Goal: Task Accomplishment & Management: Manage account settings

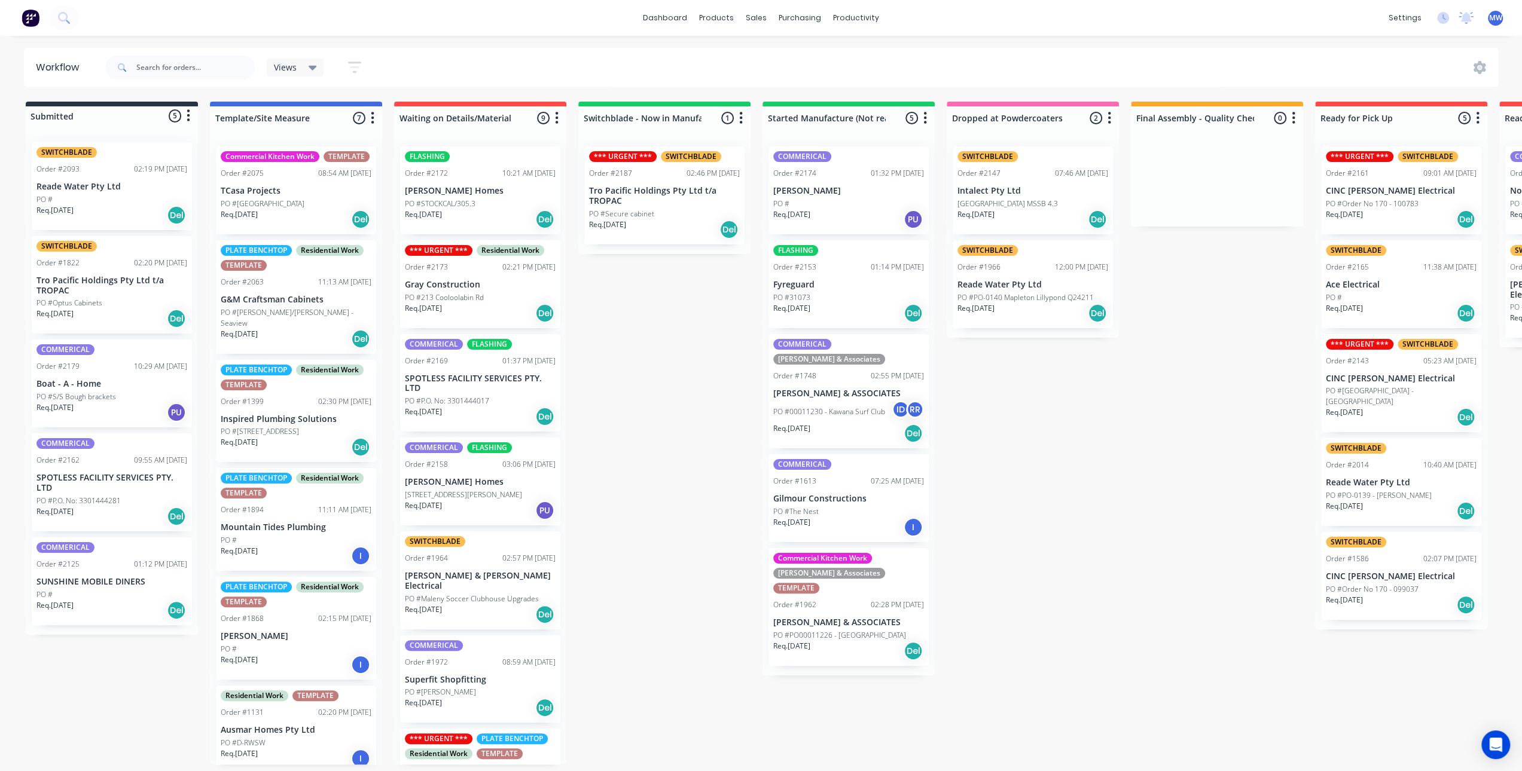
click at [697, 429] on div "Submitted 5 Status colour #273444 hex #273444 Save Cancel Summaries Total order…" at bounding box center [988, 433] width 1994 height 663
drag, startPoint x: 623, startPoint y: 403, endPoint x: 634, endPoint y: 400, distance: 11.2
click at [623, 402] on div "Submitted 5 Status colour #273444 hex #273444 Save Cancel Summaries Total order…" at bounding box center [988, 433] width 1994 height 663
click at [635, 459] on div "Submitted 5 Status colour #273444 hex #273444 Save Cancel Summaries Total order…" at bounding box center [988, 433] width 1994 height 663
click at [631, 442] on div "Submitted 5 Status colour #273444 hex #273444 Save Cancel Summaries Total order…" at bounding box center [988, 433] width 1994 height 663
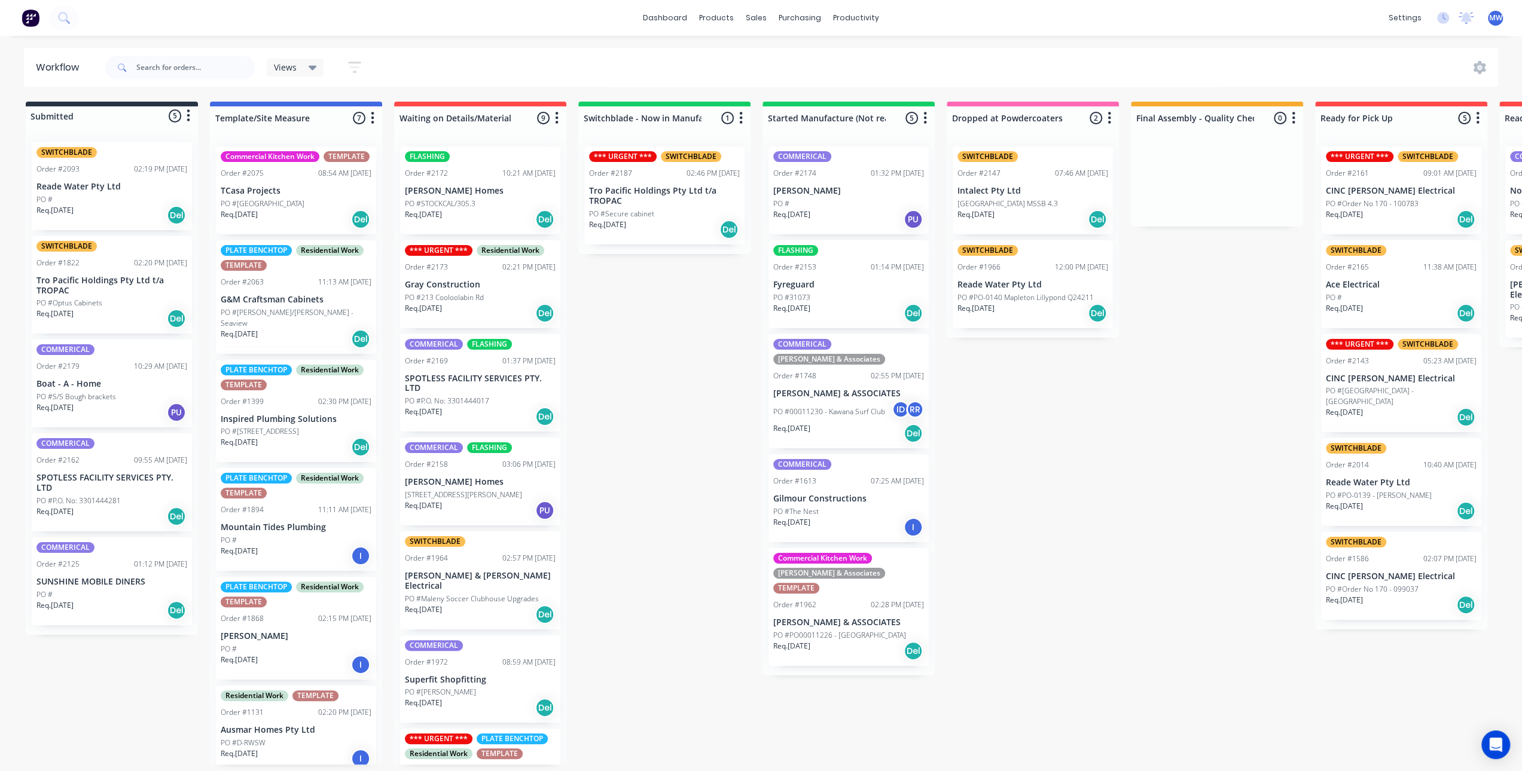
drag, startPoint x: 631, startPoint y: 442, endPoint x: 627, endPoint y: 436, distance: 6.8
click at [631, 442] on div "Submitted 5 Status colour #273444 hex #273444 Save Cancel Summaries Total order…" at bounding box center [988, 433] width 1994 height 663
click at [725, 414] on div "Submitted 5 Status colour #273444 hex #273444 Save Cancel Summaries Total order…" at bounding box center [988, 433] width 1994 height 663
click at [744, 404] on div "Submitted 5 Status colour #273444 hex #273444 Save Cancel Summaries Total order…" at bounding box center [988, 433] width 1994 height 663
click at [115, 700] on div "Submitted 5 Status colour #273444 hex #273444 Save Cancel Summaries Total order…" at bounding box center [988, 433] width 1994 height 663
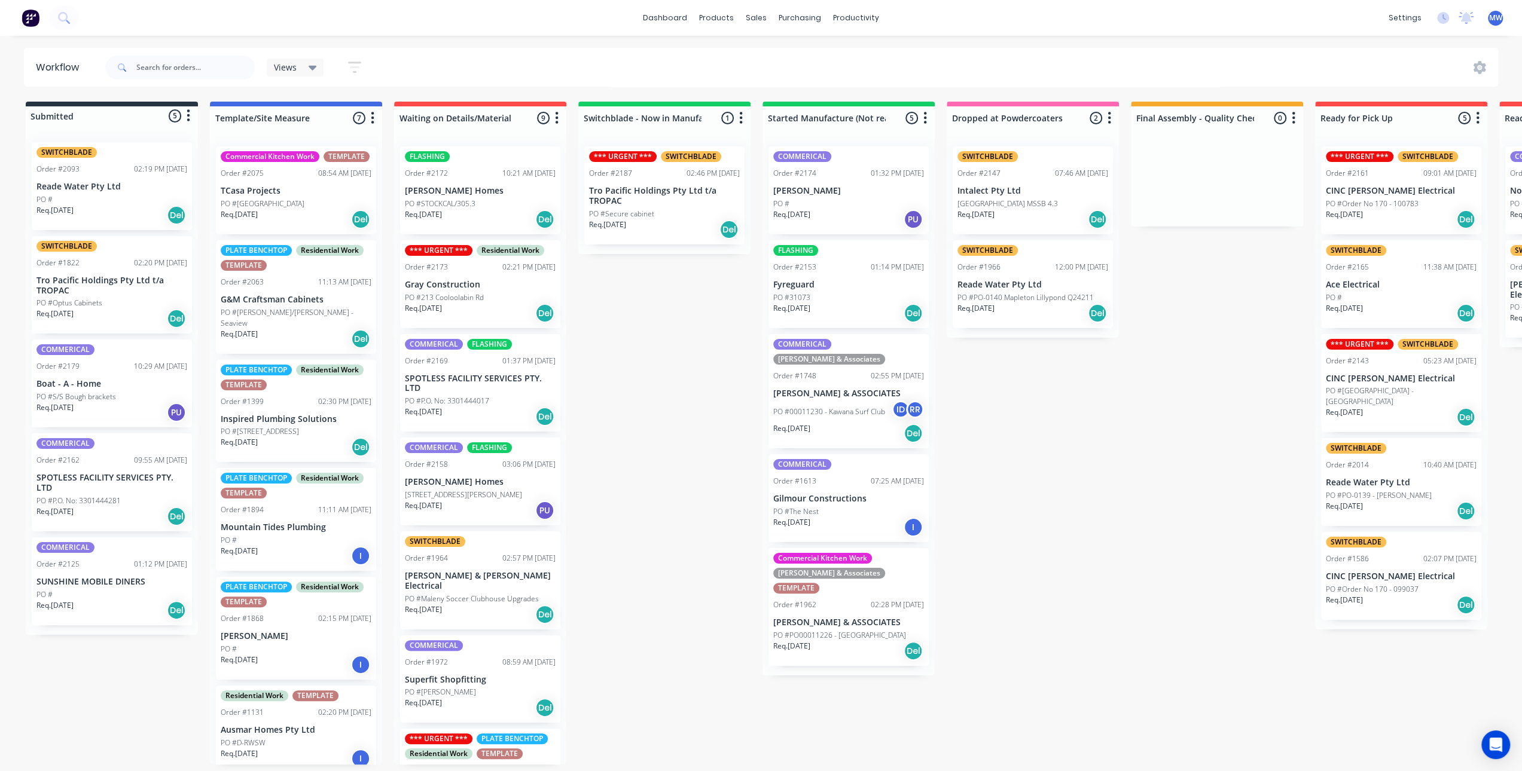
click at [672, 554] on div "Submitted 5 Status colour #273444 hex #273444 Save Cancel Summaries Total order…" at bounding box center [988, 433] width 1994 height 663
click at [102, 679] on div "Submitted 5 Status colour #273444 hex #273444 Save Cancel Summaries Total order…" at bounding box center [988, 433] width 1994 height 663
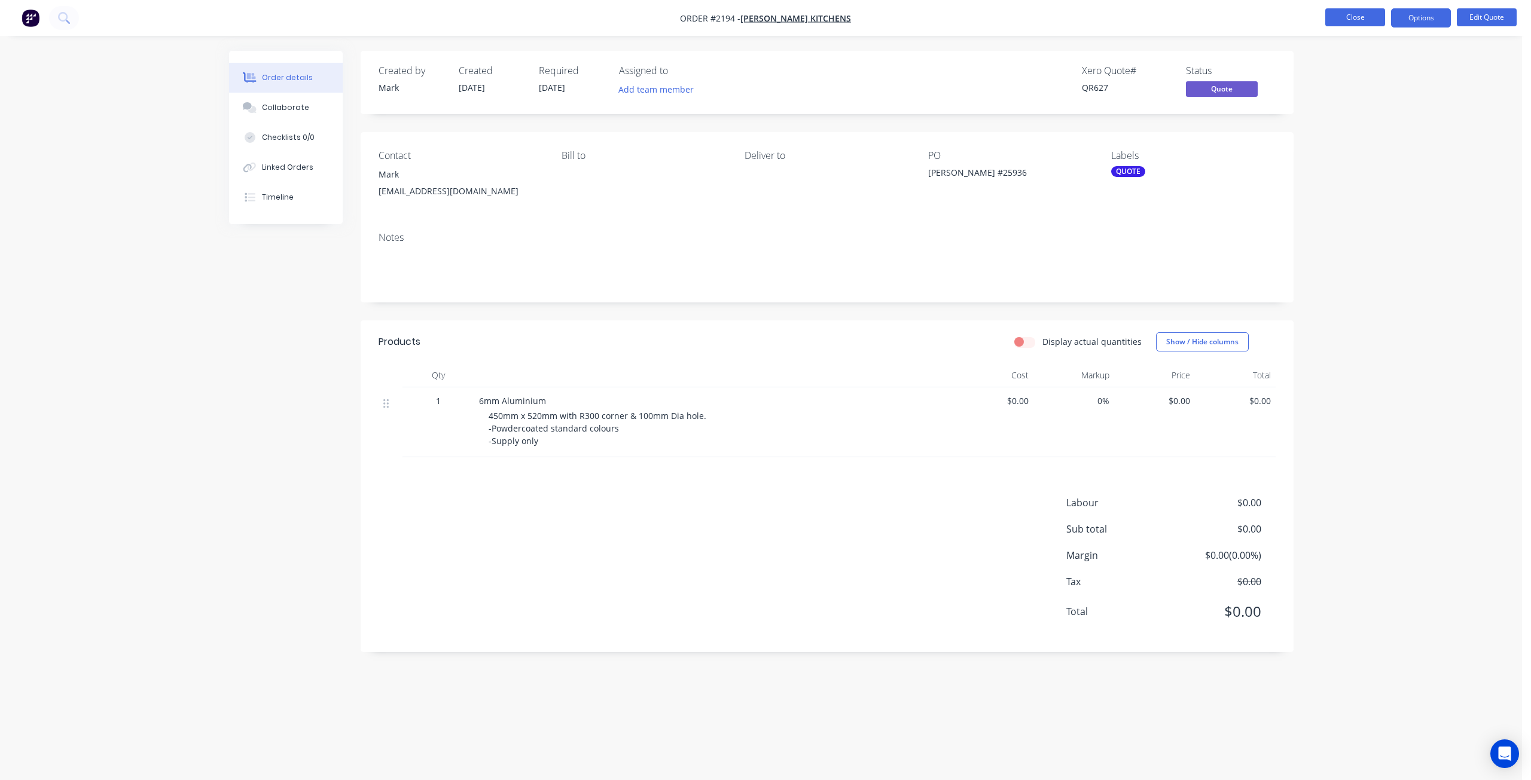
click at [1352, 17] on button "Close" at bounding box center [1355, 17] width 60 height 18
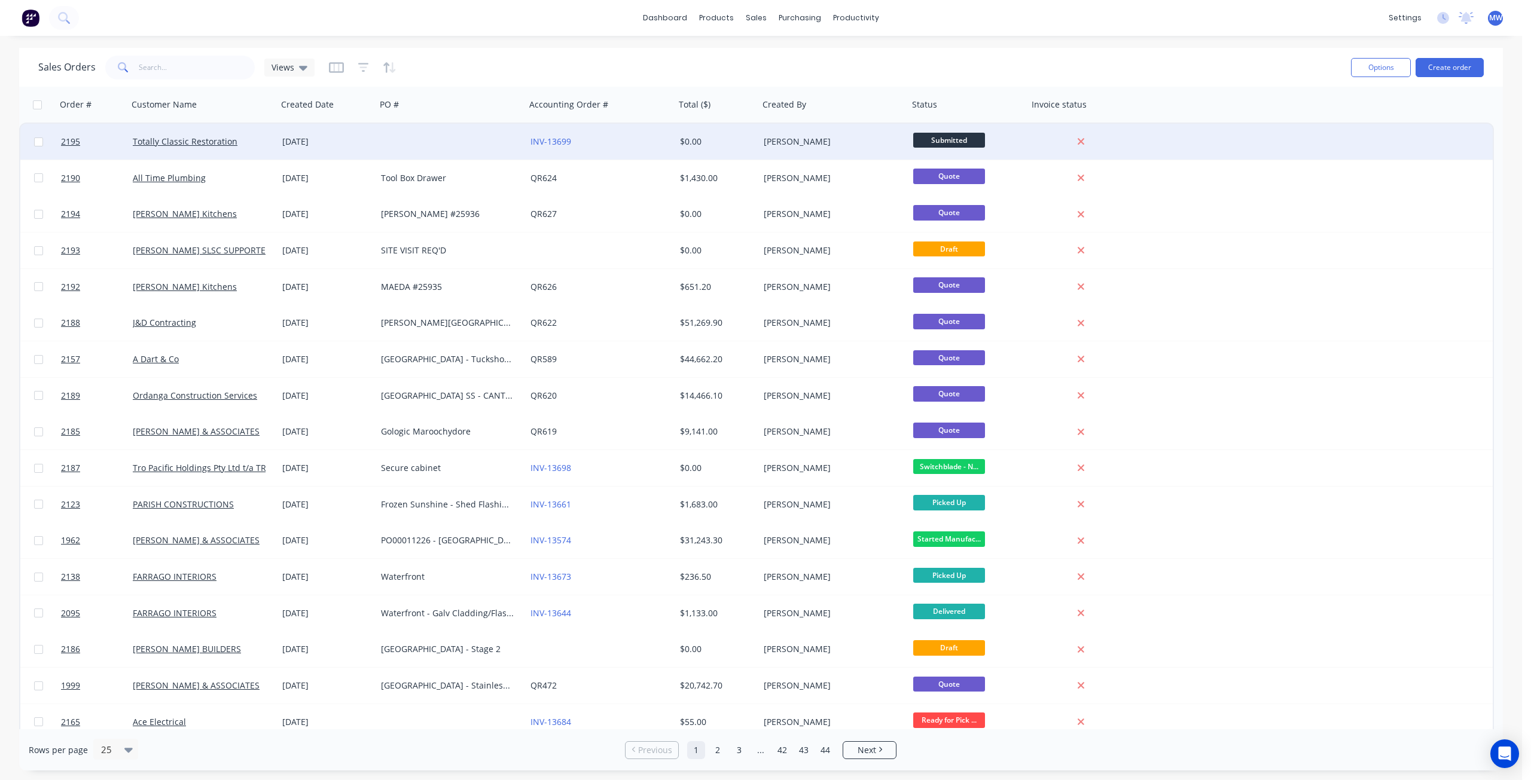
click at [434, 142] on div at bounding box center [450, 142] width 149 height 36
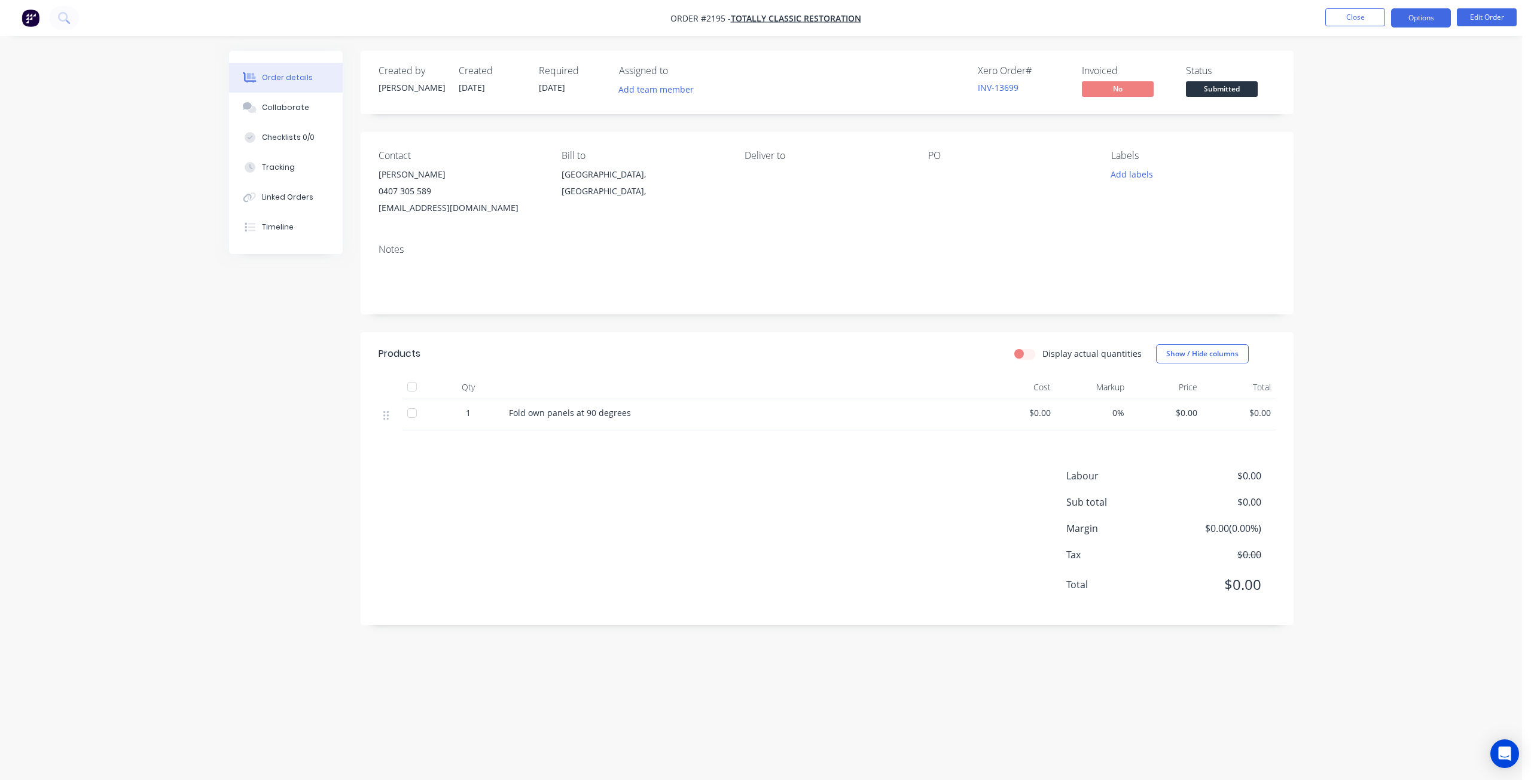
click at [1430, 19] on button "Options" at bounding box center [1421, 17] width 60 height 19
click at [1398, 142] on div "Work Order" at bounding box center [1385, 144] width 110 height 17
click at [1397, 114] on div "Without pricing" at bounding box center [1385, 120] width 110 height 17
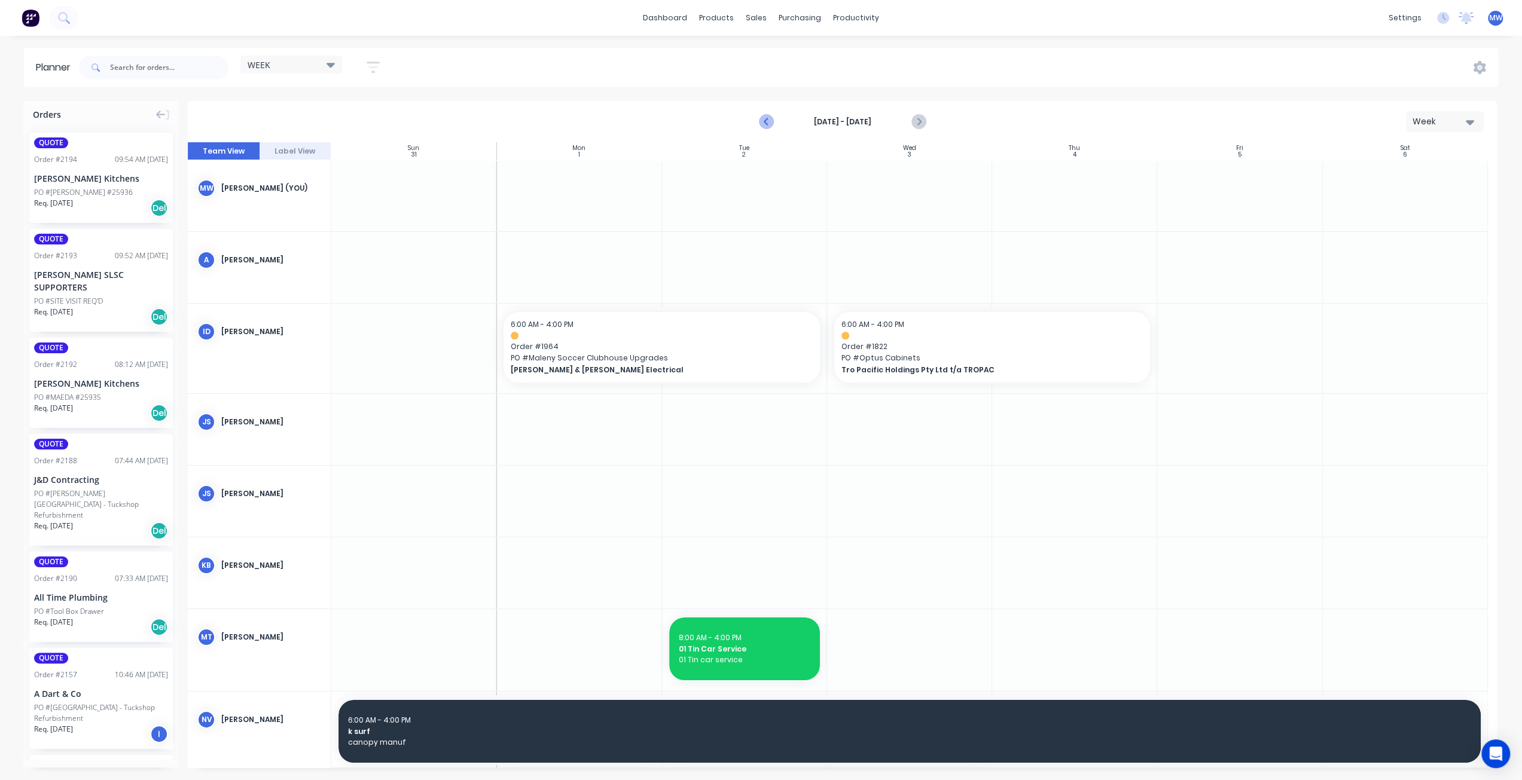
click at [765, 120] on icon "Previous page" at bounding box center [766, 122] width 14 height 14
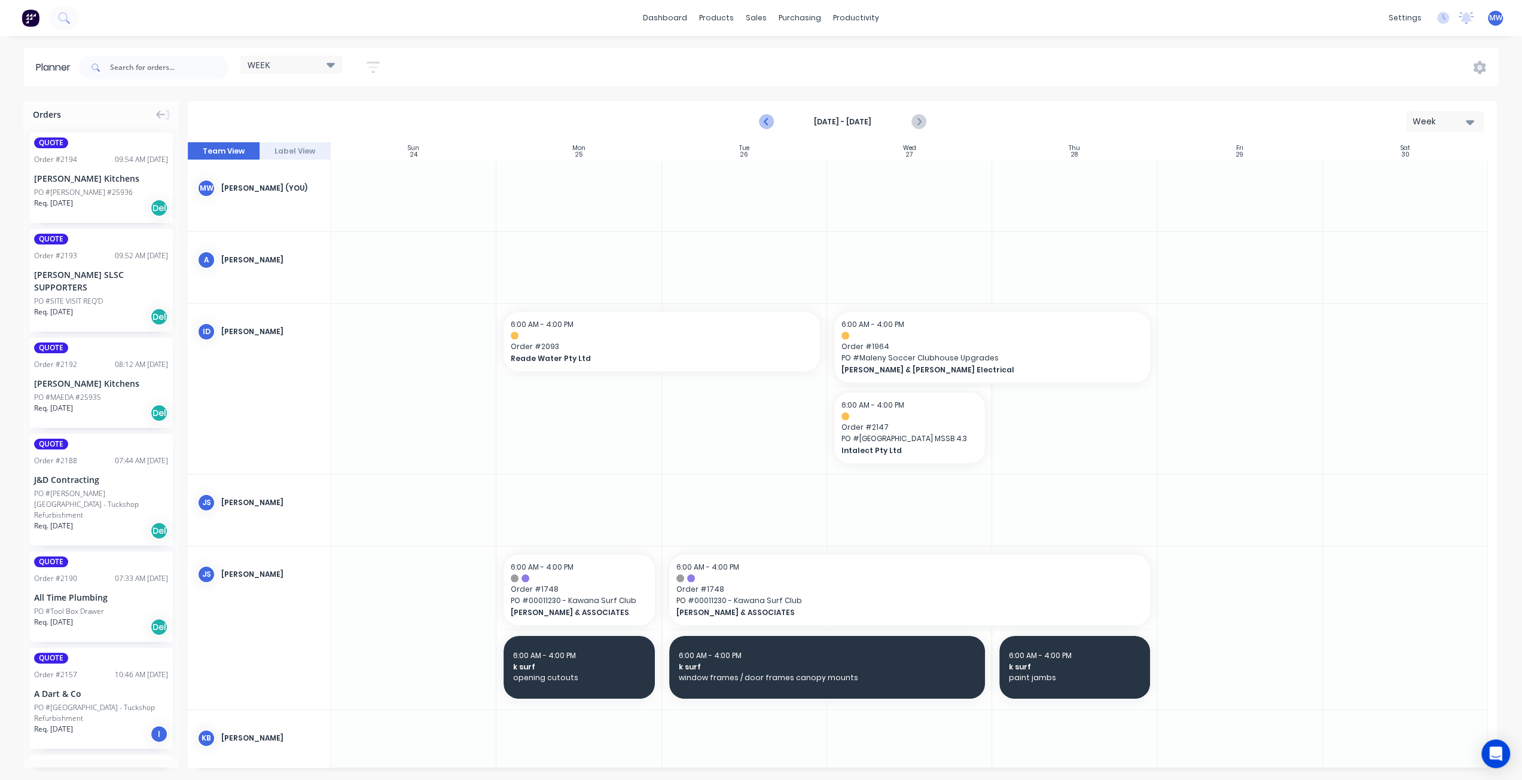
click at [765, 124] on icon "Previous page" at bounding box center [766, 122] width 14 height 14
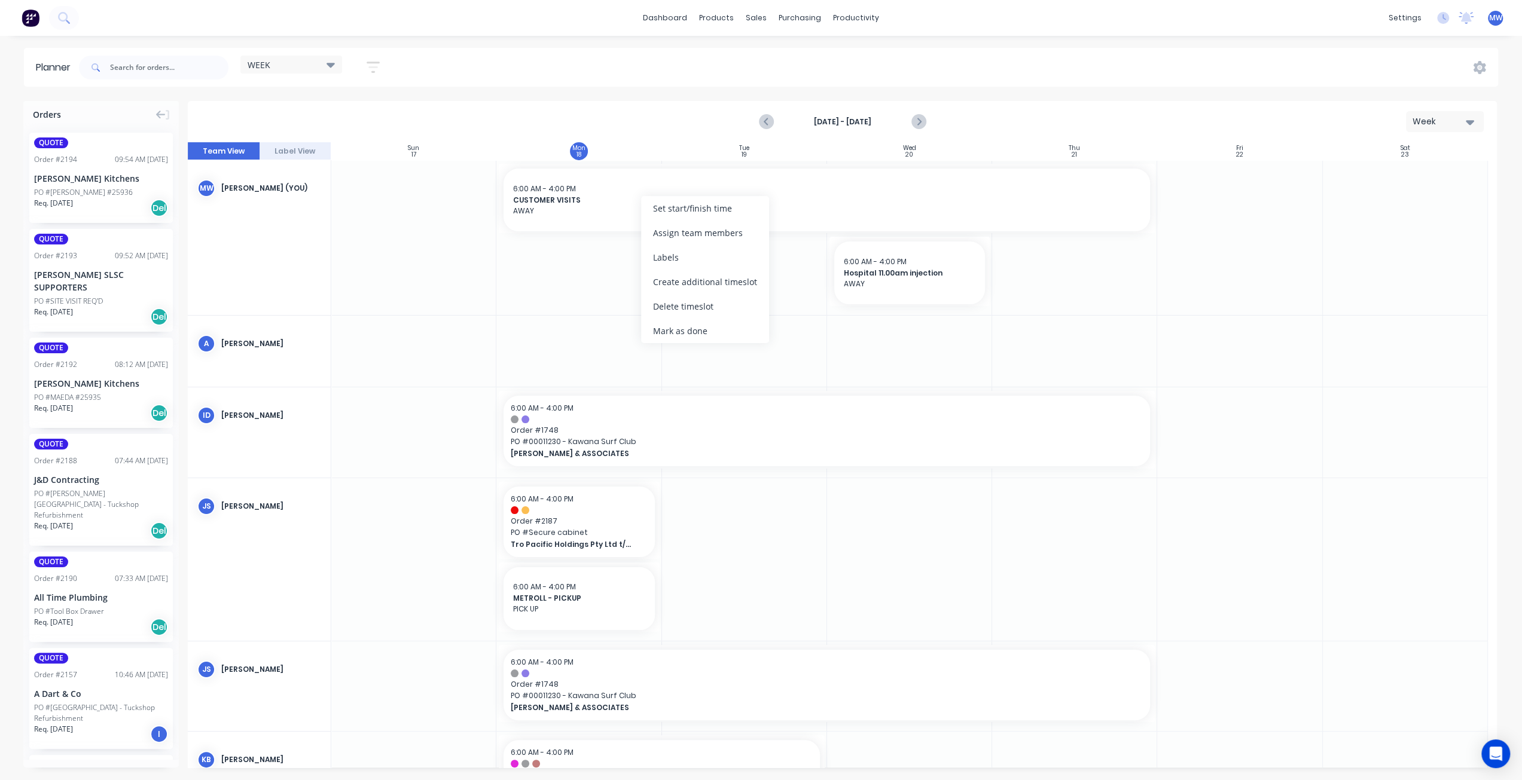
click at [686, 301] on div "Delete timeslot" at bounding box center [705, 306] width 128 height 25
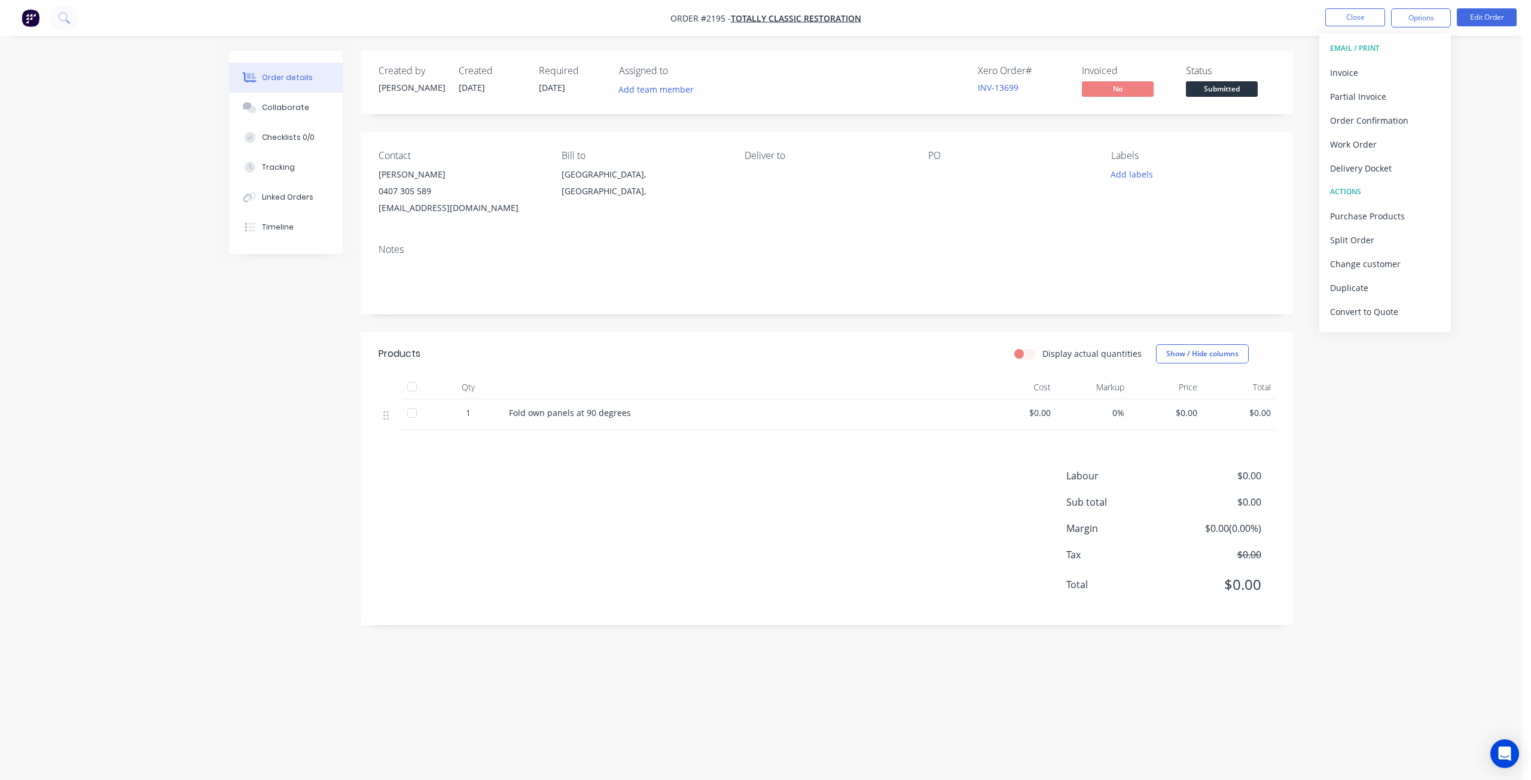
click at [1430, 447] on div "Order details Collaborate Checklists 0/0 Tracking Linked Orders Timeline Order …" at bounding box center [761, 390] width 1522 height 780
click at [1339, 17] on button "Close" at bounding box center [1355, 17] width 60 height 18
